Goal: Information Seeking & Learning: Learn about a topic

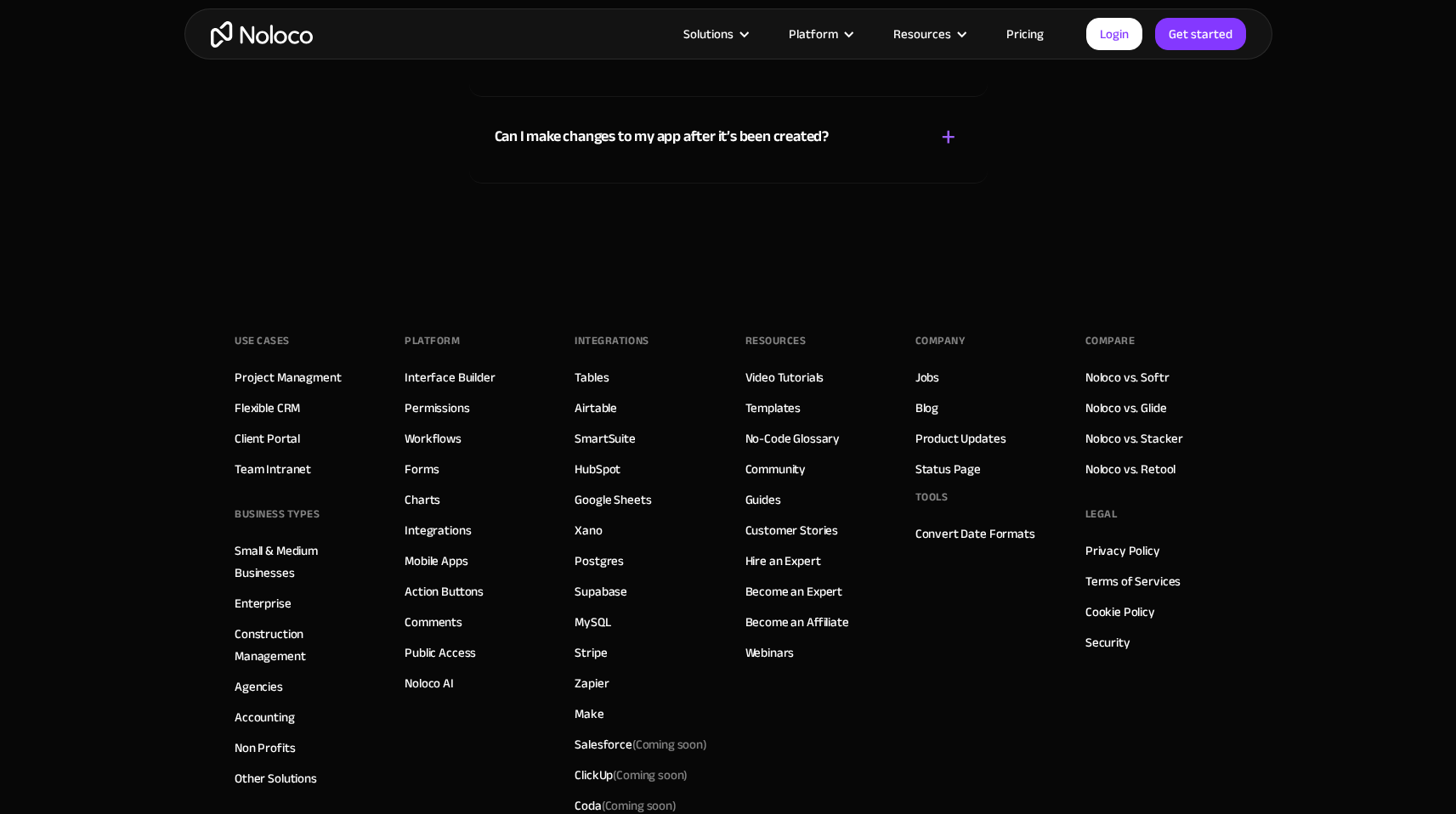
scroll to position [9668, 0]
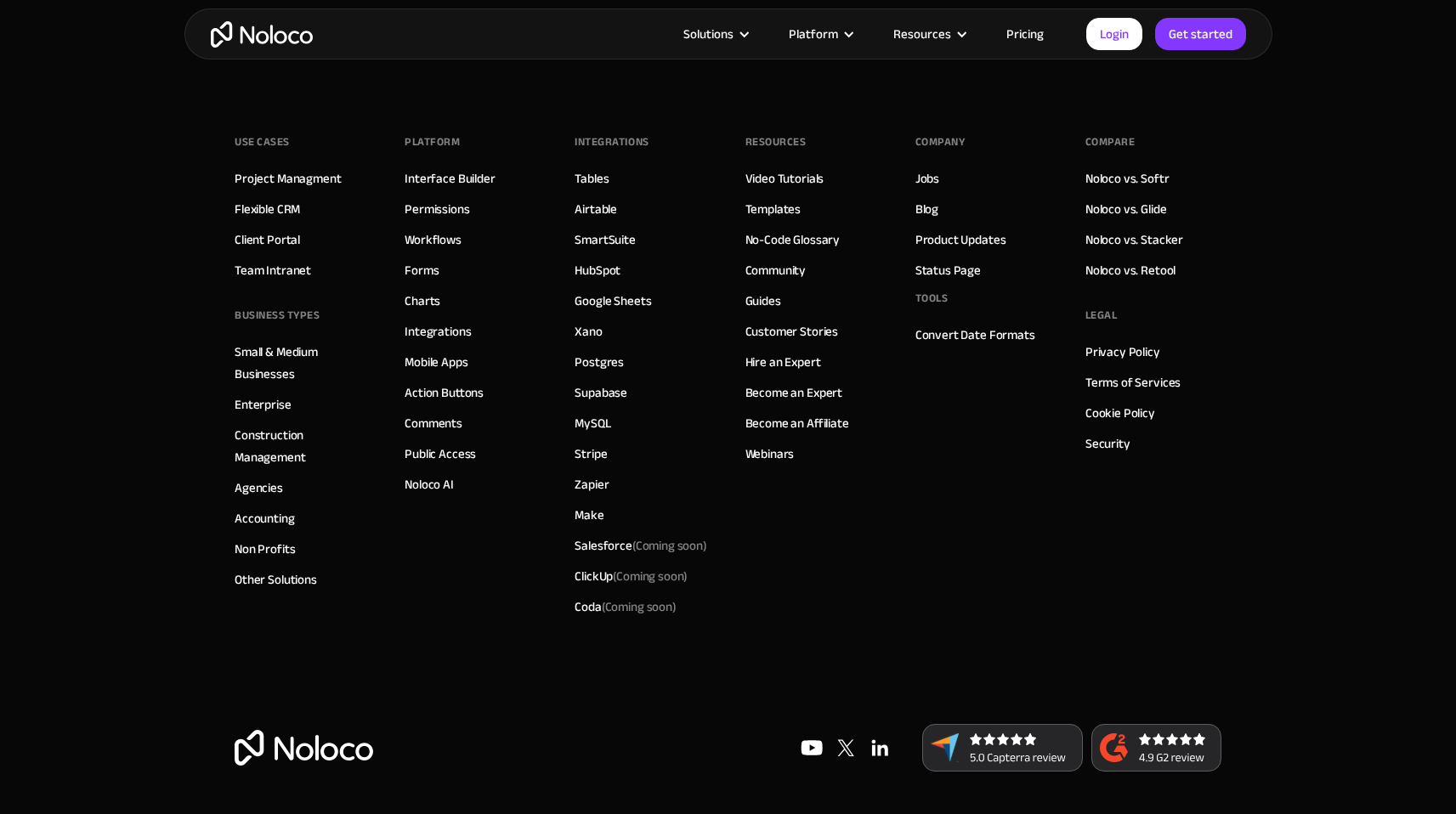
click at [1305, 342] on footer "Use Cases Project Managment Flexible CRM Client Portal Team Intranet BUSINESS T…" at bounding box center [728, 446] width 1456 height 736
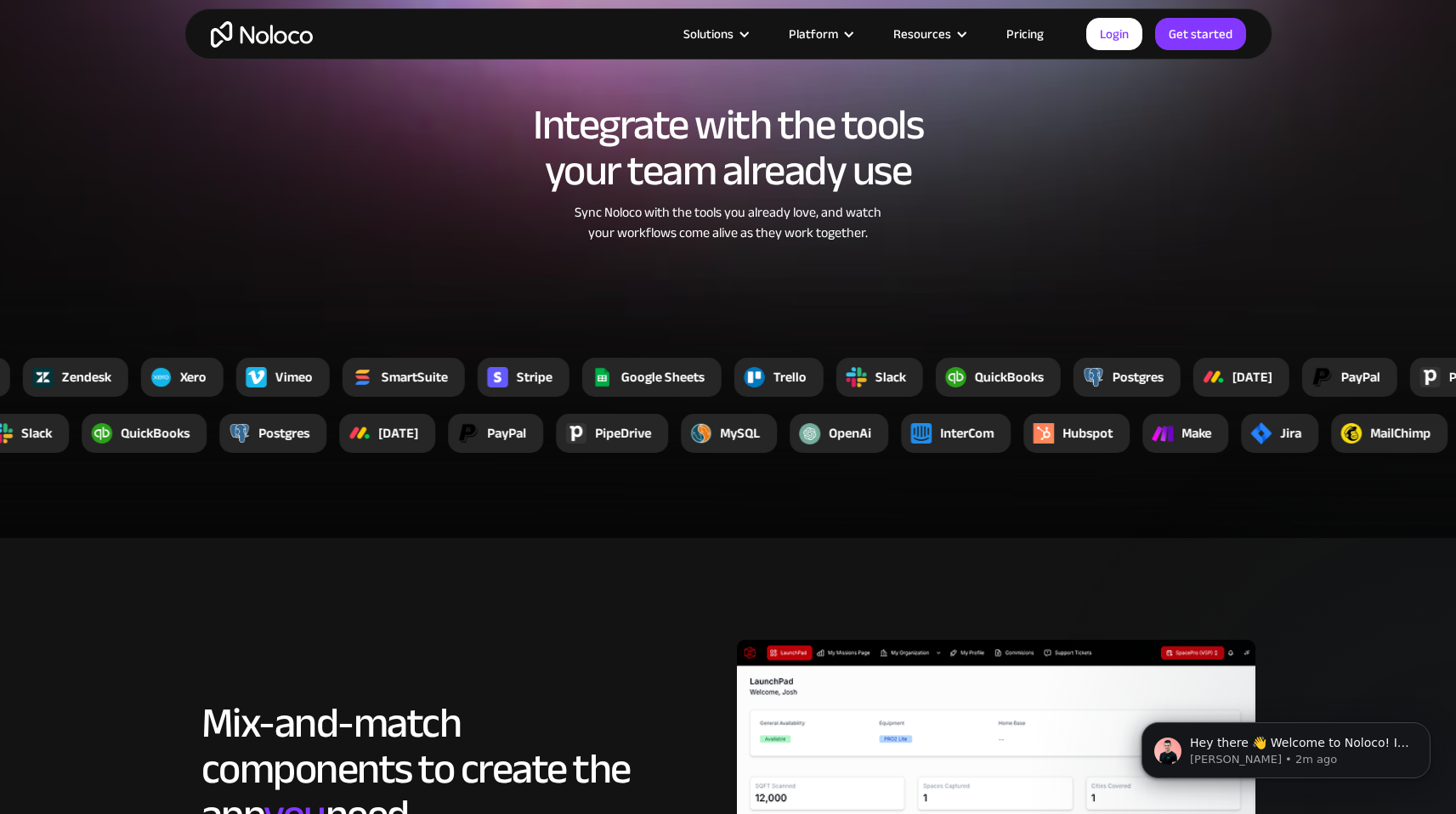
scroll to position [3061, 0]
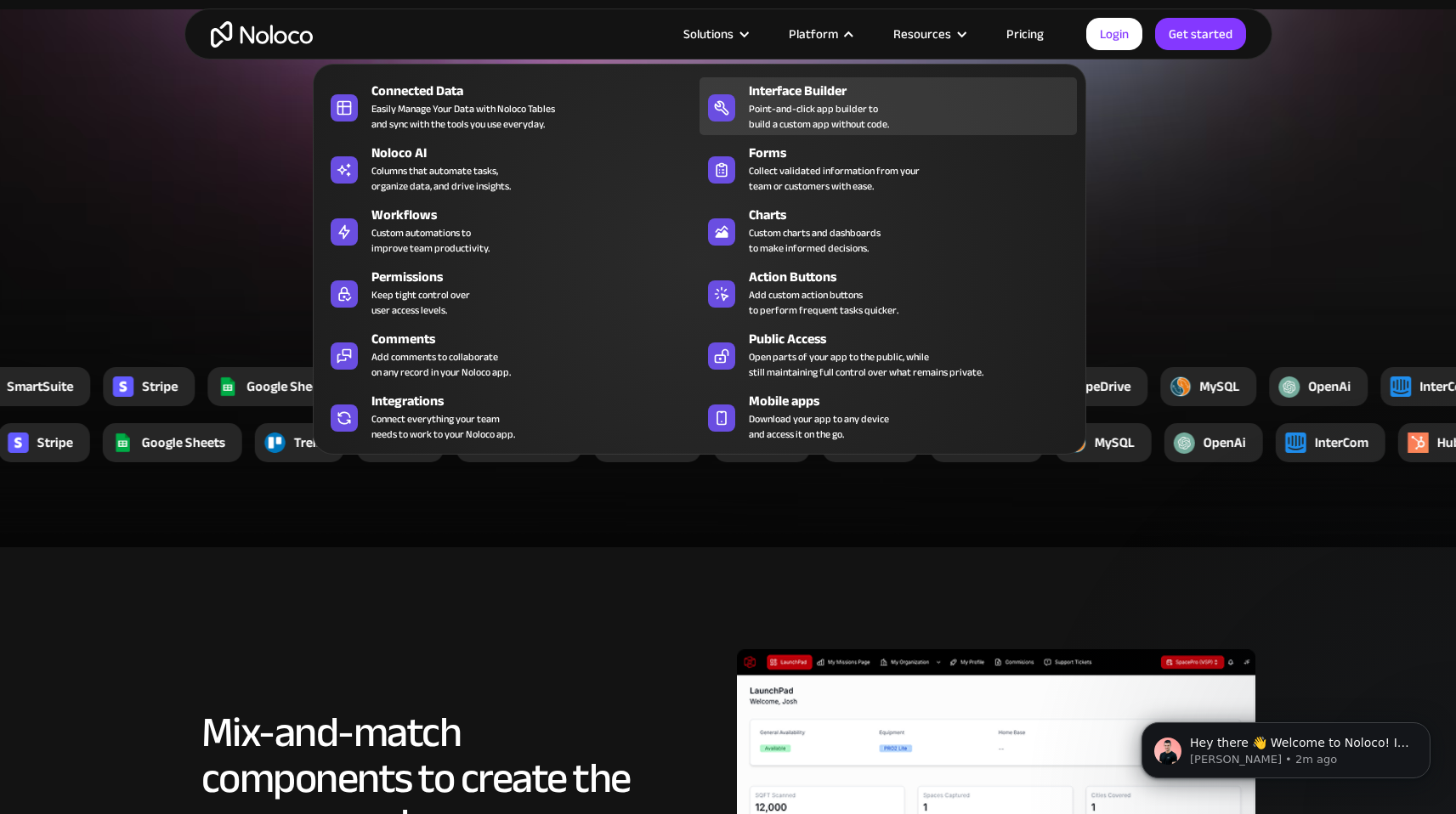
click at [816, 104] on div "Point-and-click app builder to build a custom app without code." at bounding box center [819, 117] width 141 height 31
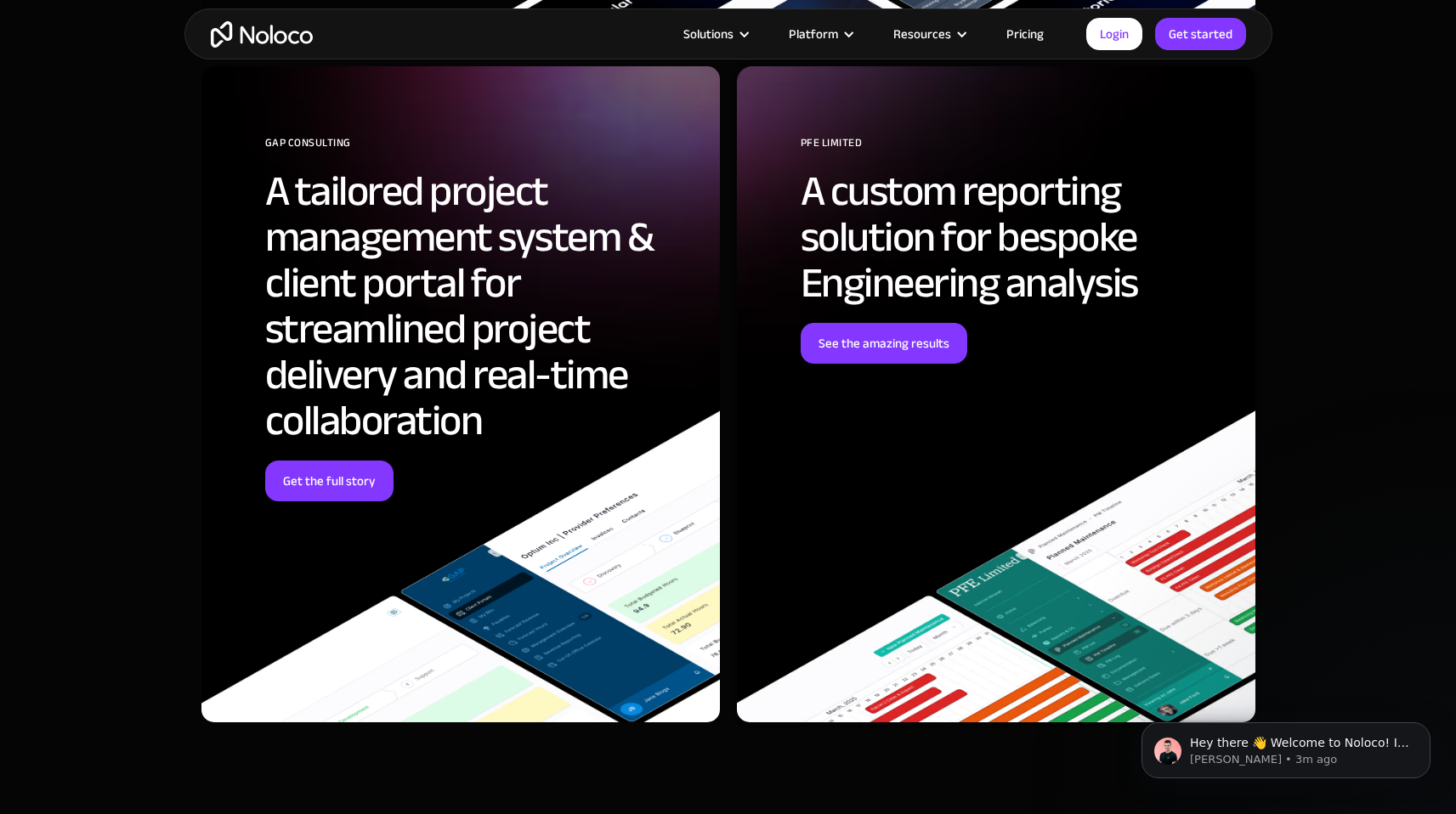
scroll to position [4594, 0]
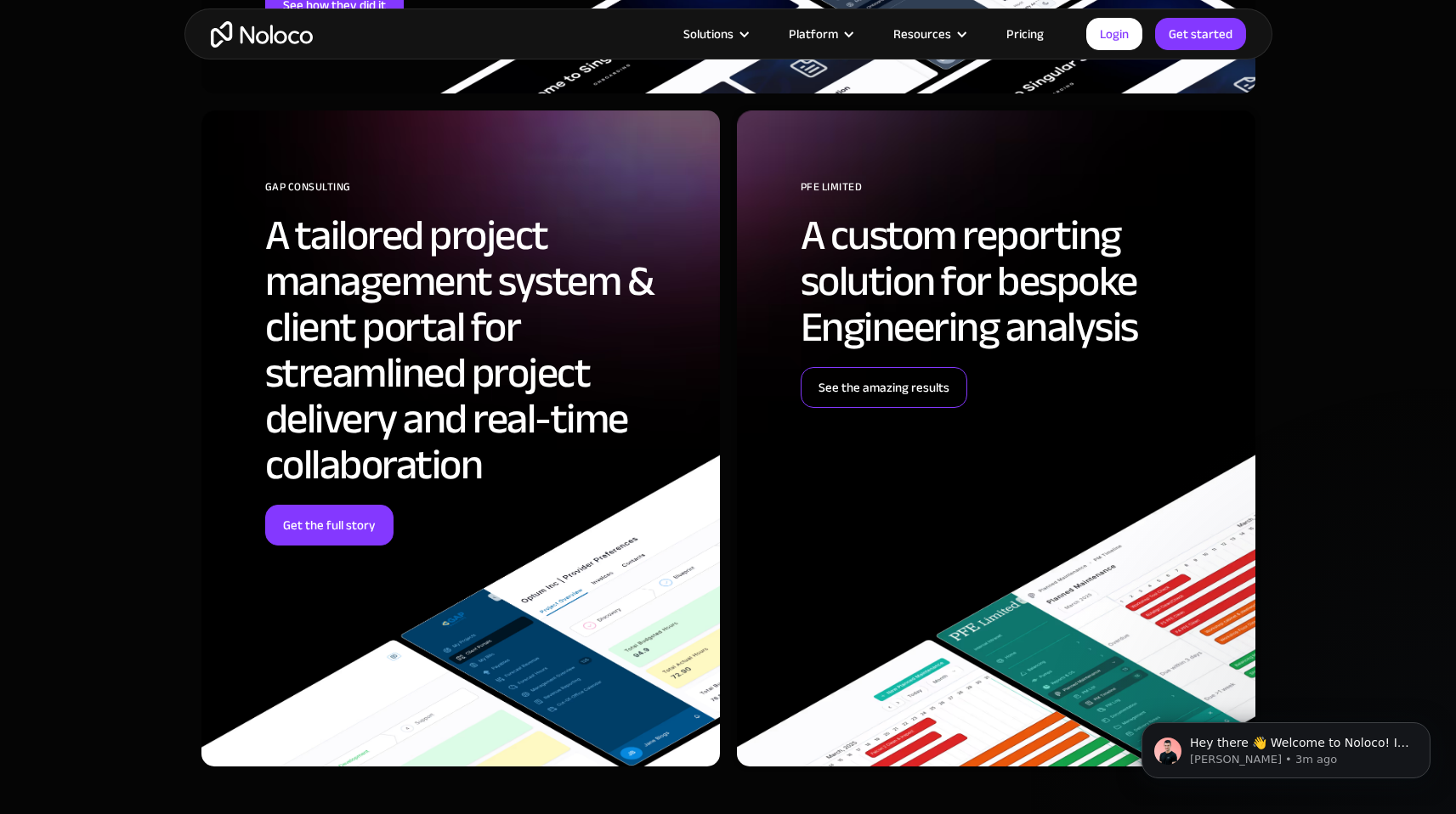
click at [871, 380] on link "See the amazing results" at bounding box center [884, 387] width 166 height 41
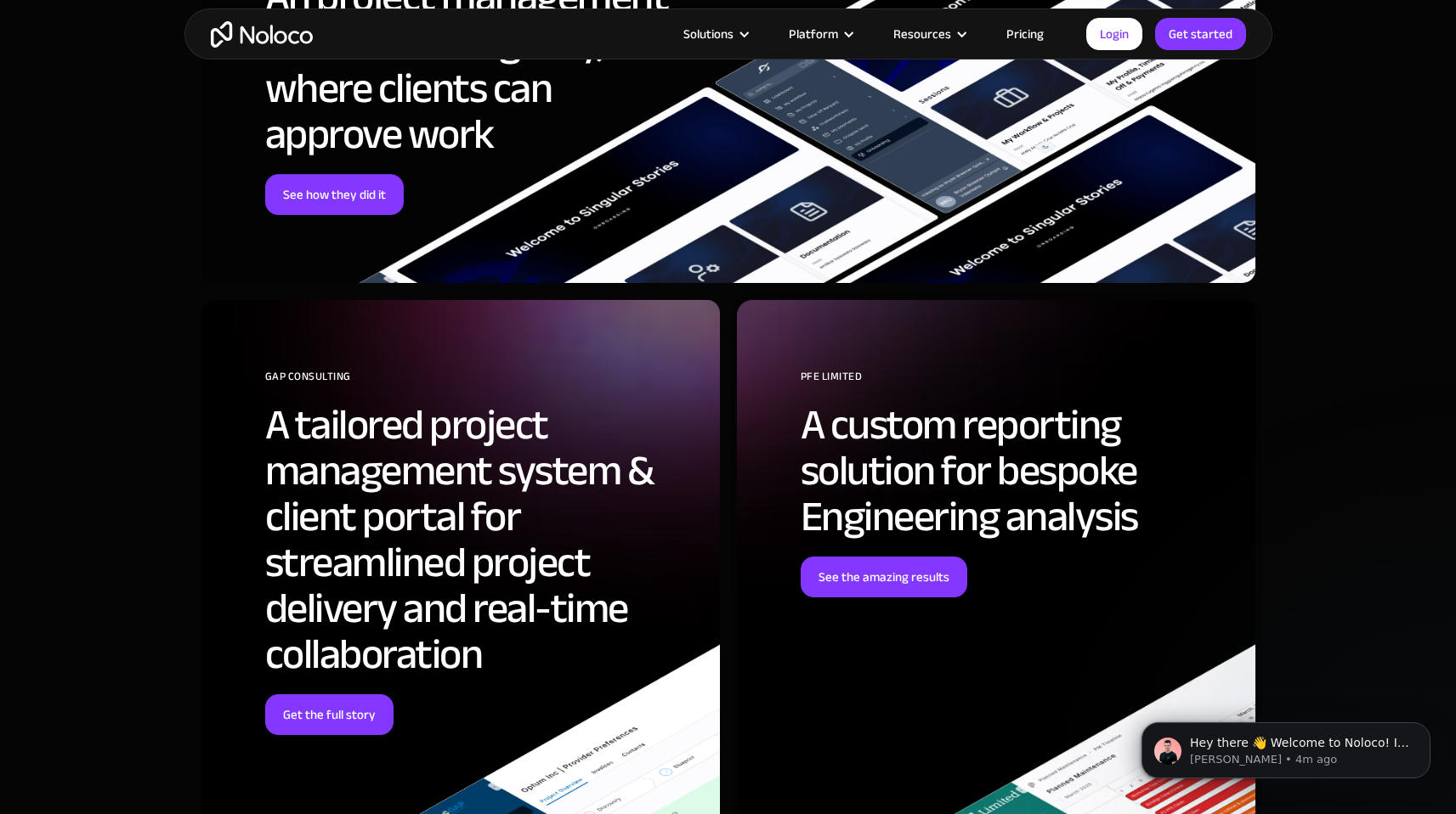
scroll to position [6236, 0]
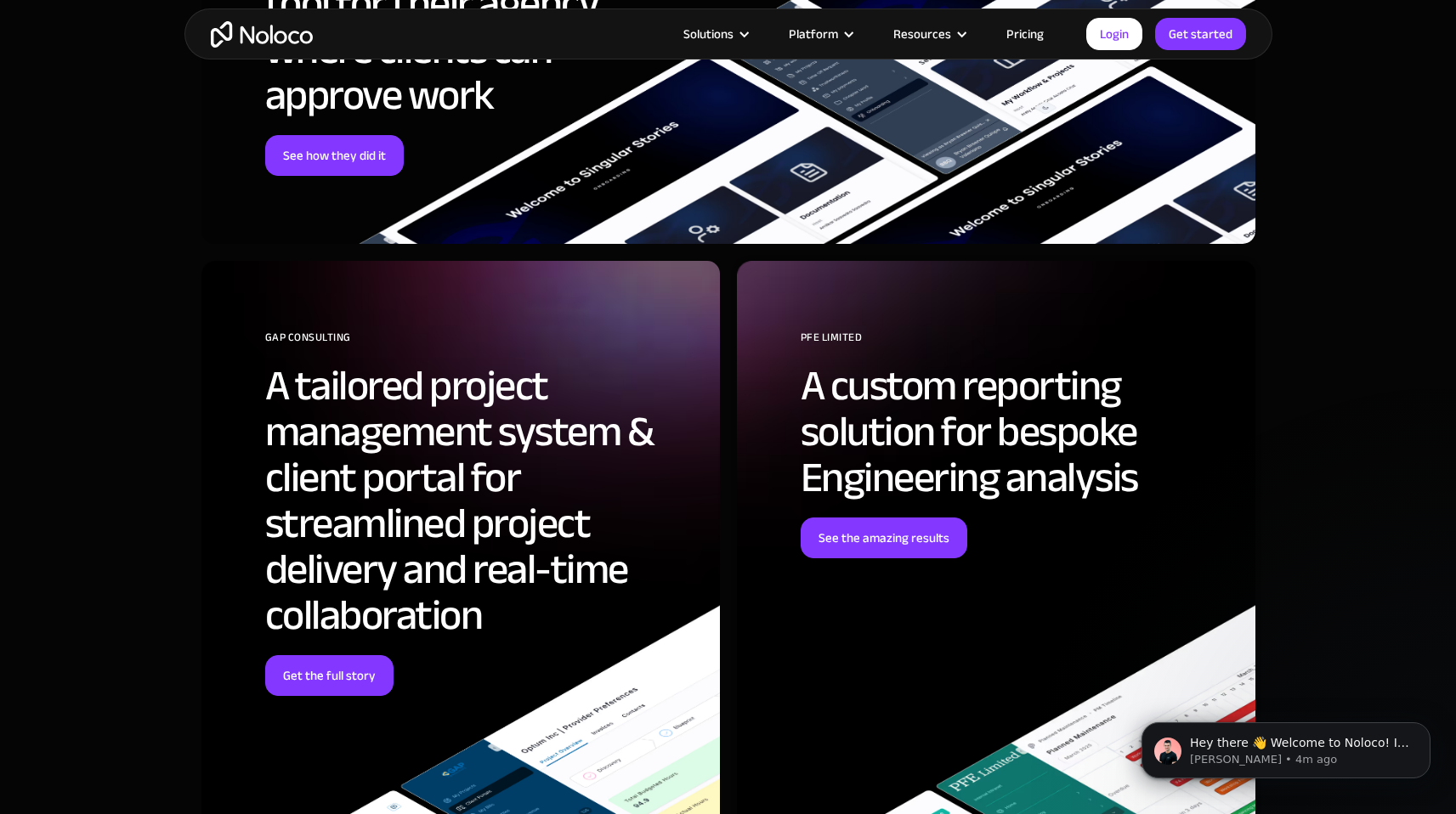
click at [1017, 37] on link "Pricing" at bounding box center [1025, 34] width 80 height 22
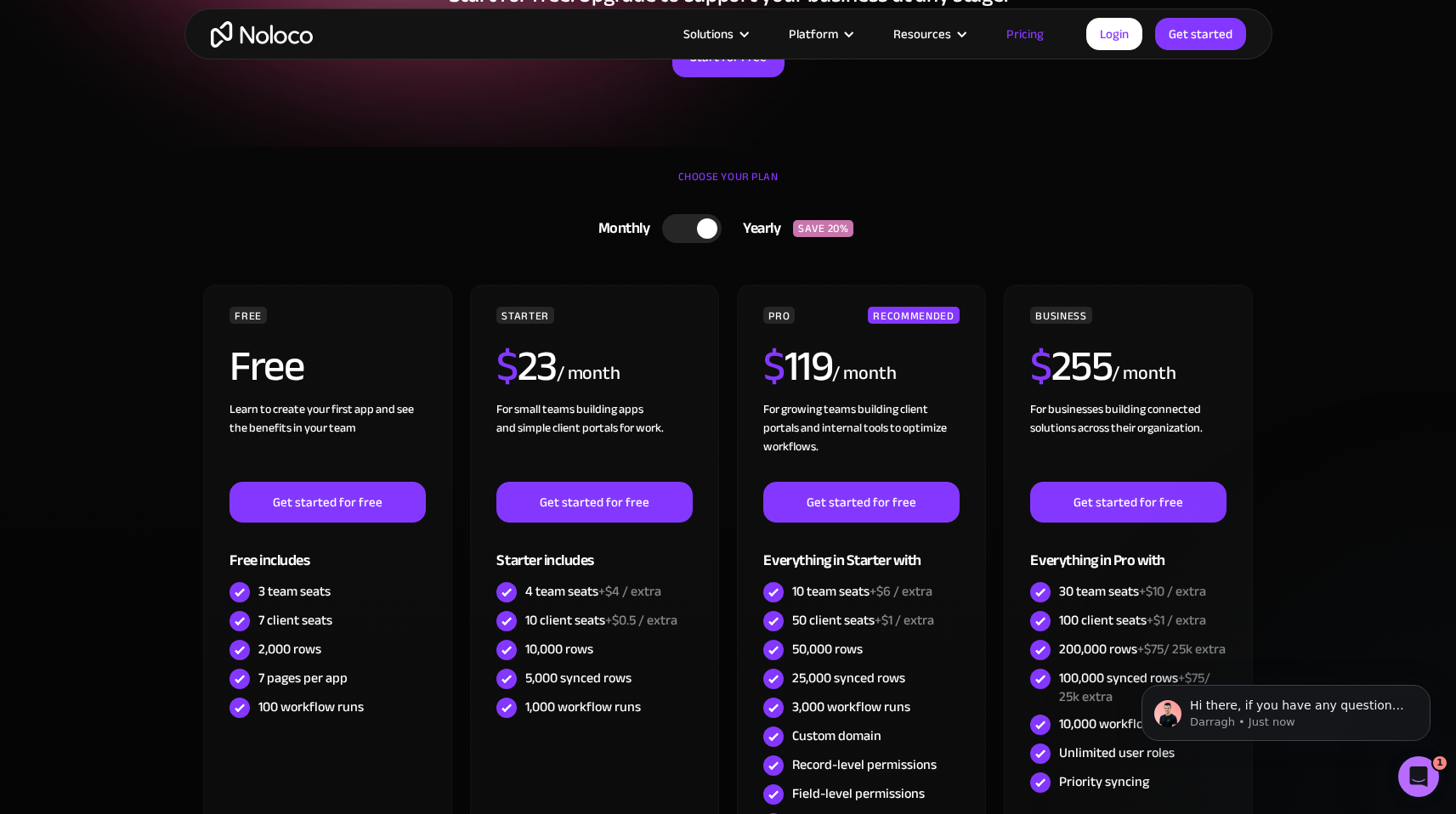
scroll to position [273, 0]
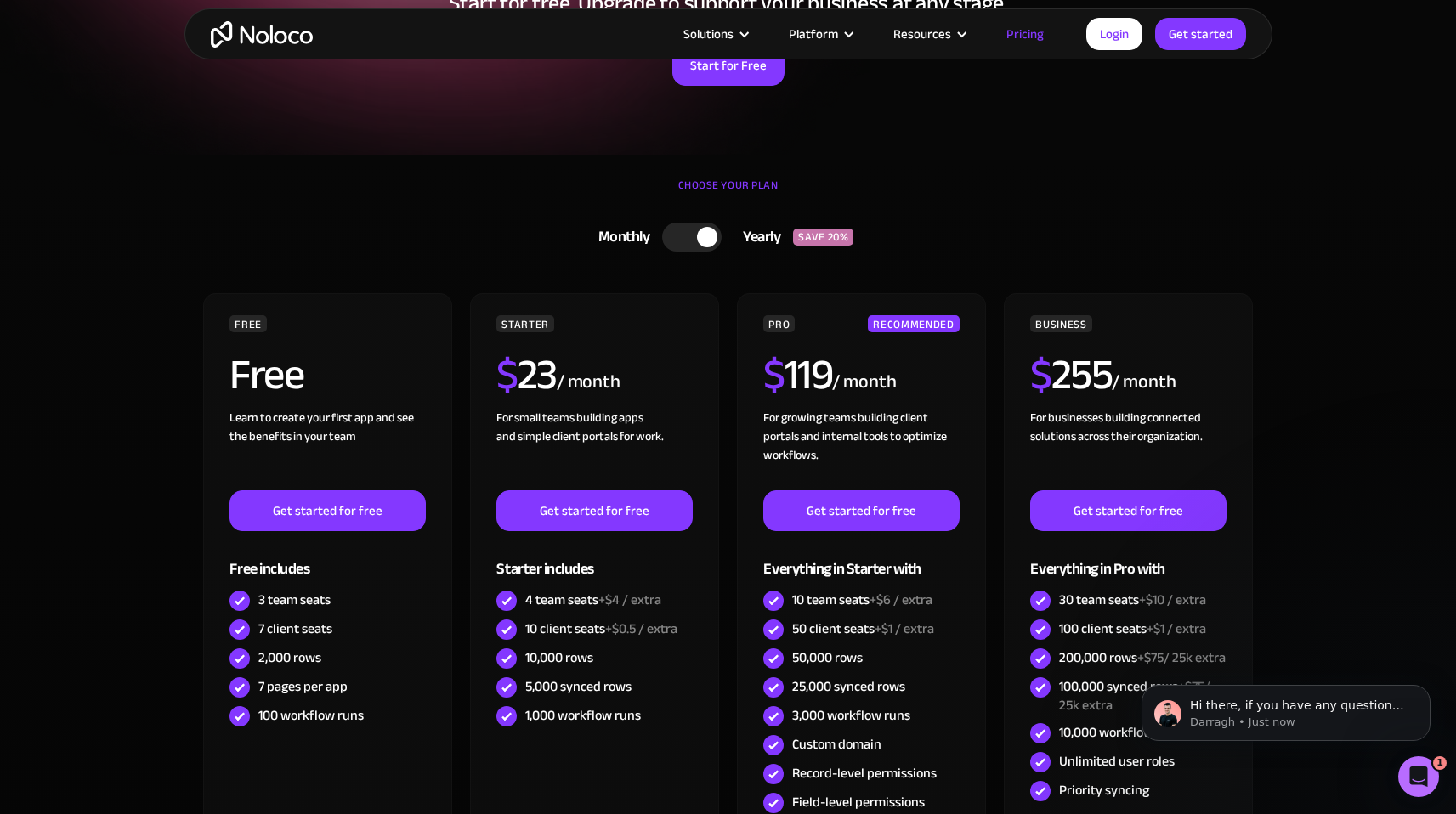
click at [675, 235] on div at bounding box center [691, 237] width 59 height 29
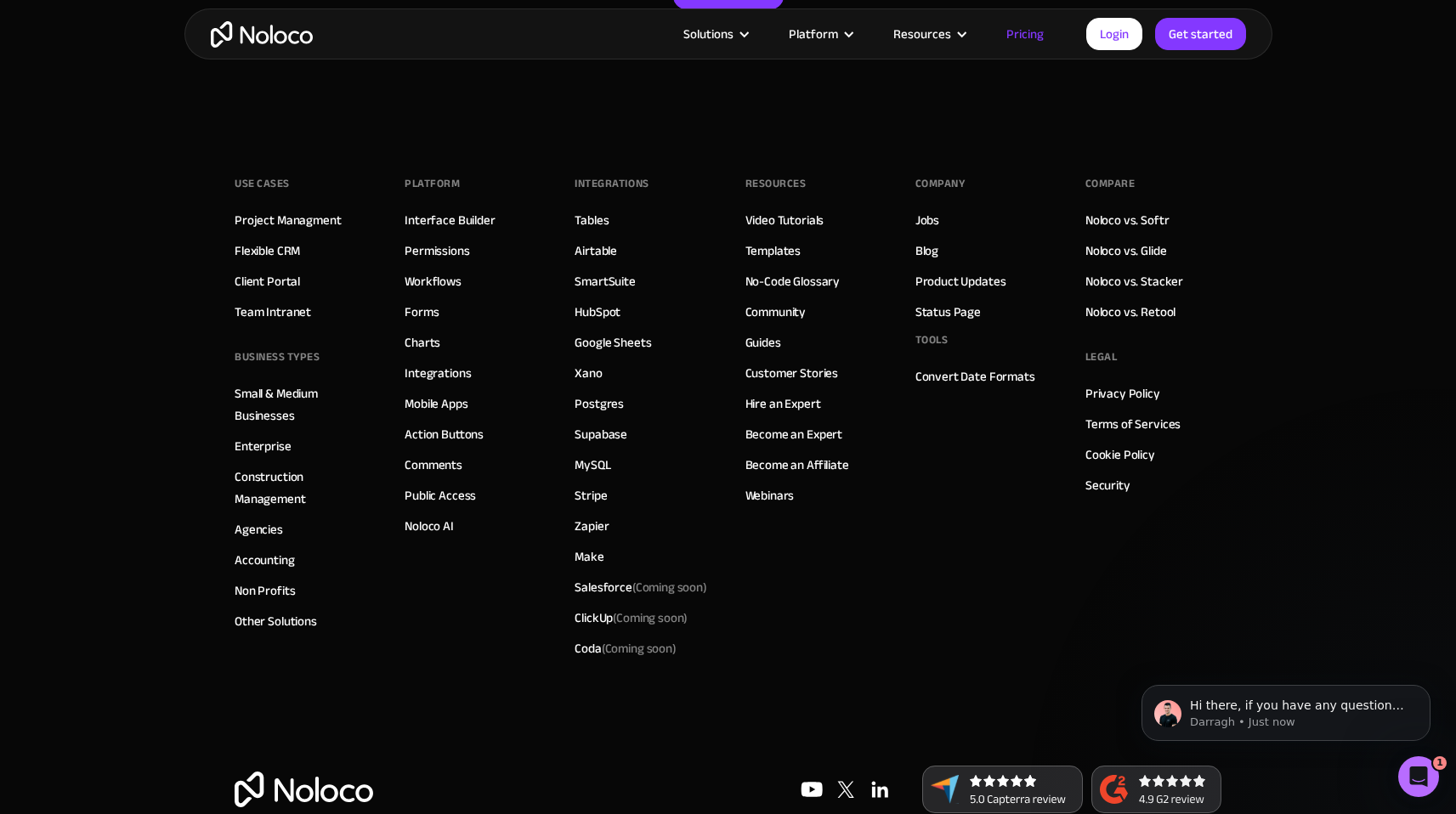
scroll to position [8485, 0]
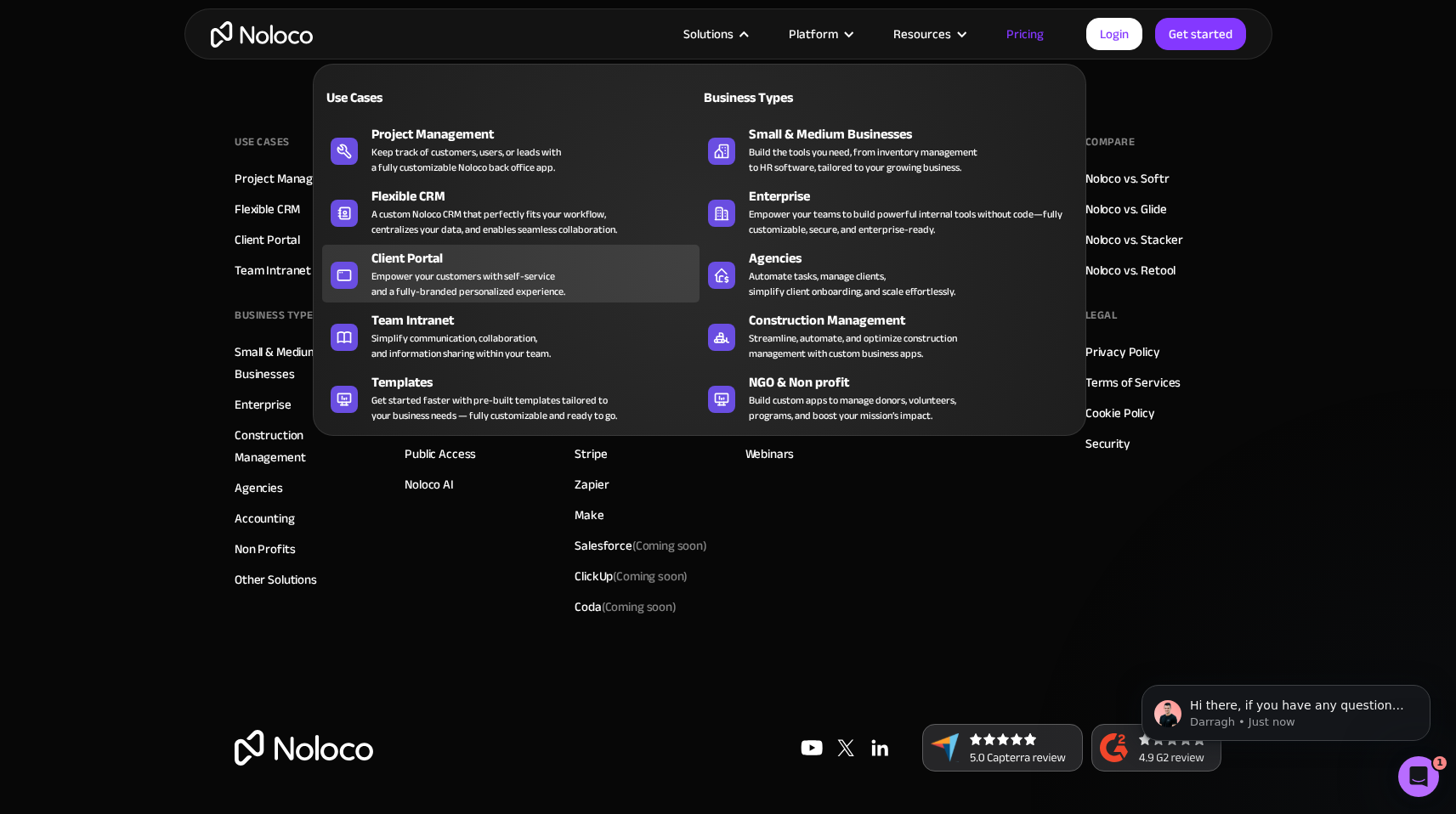
click at [550, 262] on div "Client Portal" at bounding box center [539, 258] width 336 height 20
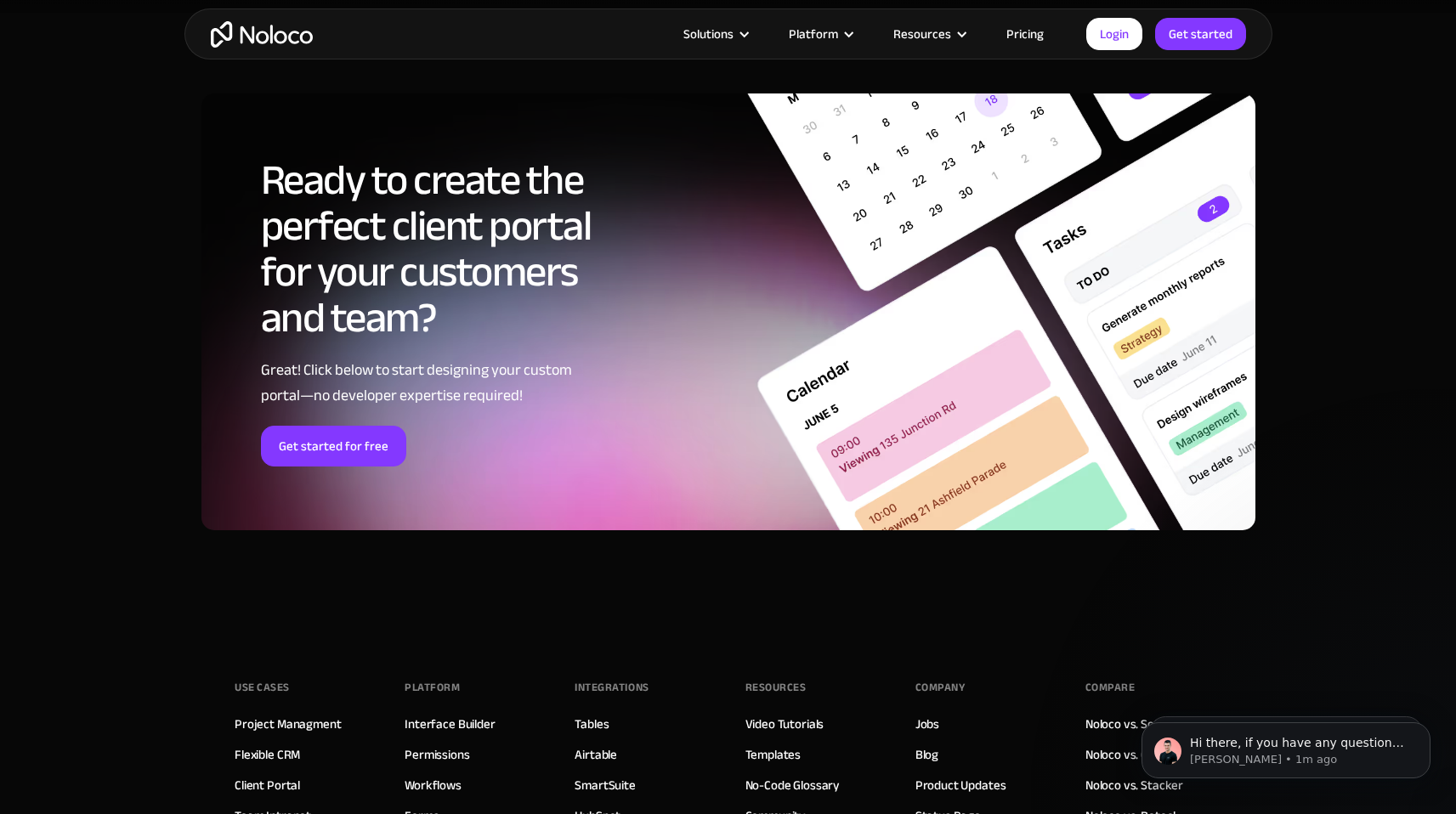
scroll to position [9442, 0]
